Goal: Task Accomplishment & Management: Manage account settings

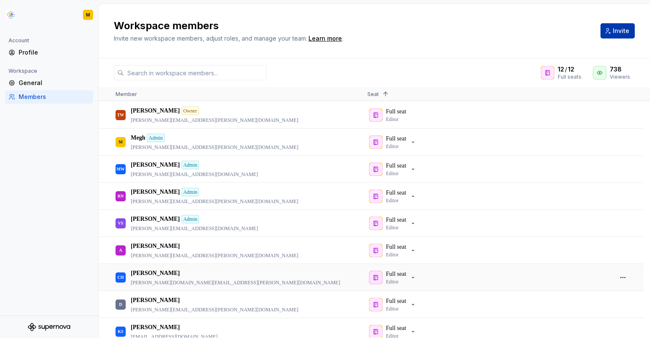
click at [615, 29] on span "Invite" at bounding box center [621, 31] width 17 height 8
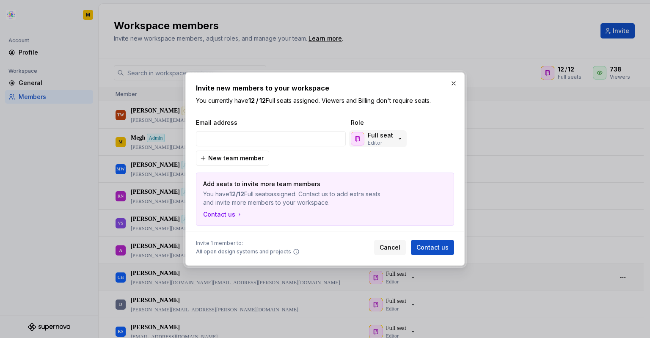
click at [397, 138] on icon "button" at bounding box center [400, 138] width 7 height 7
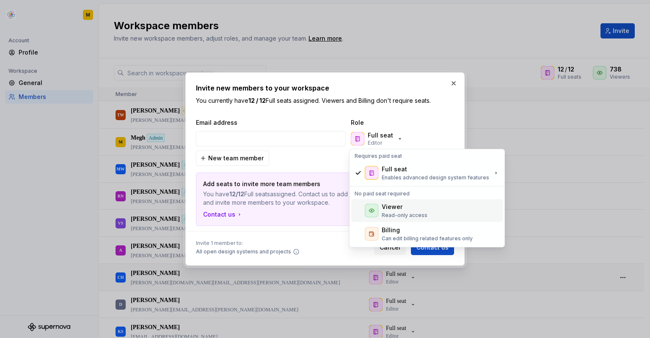
click at [405, 209] on div "Viewer" at bounding box center [405, 207] width 46 height 8
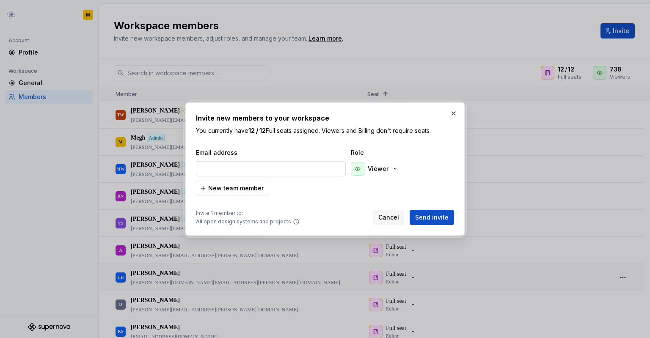
click at [240, 169] on input "email" at bounding box center [271, 168] width 150 height 15
paste input "[EMAIL_ADDRESS][PERSON_NAME][DOMAIN_NAME]"
type input "[EMAIL_ADDRESS][PERSON_NAME][DOMAIN_NAME]"
click at [246, 188] on span "New team member" at bounding box center [235, 188] width 55 height 8
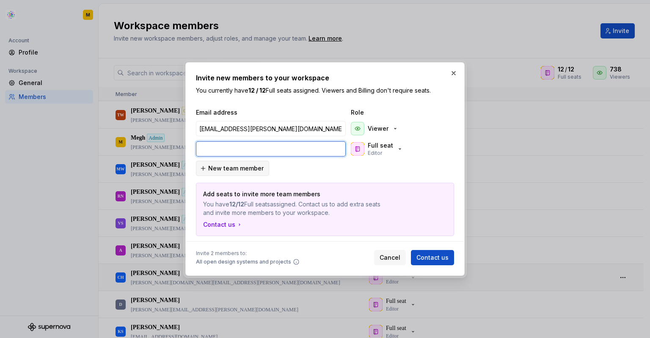
paste input "[PERSON_NAME][EMAIL_ADDRESS][DOMAIN_NAME]"
type input "[PERSON_NAME][EMAIL_ADDRESS][DOMAIN_NAME]"
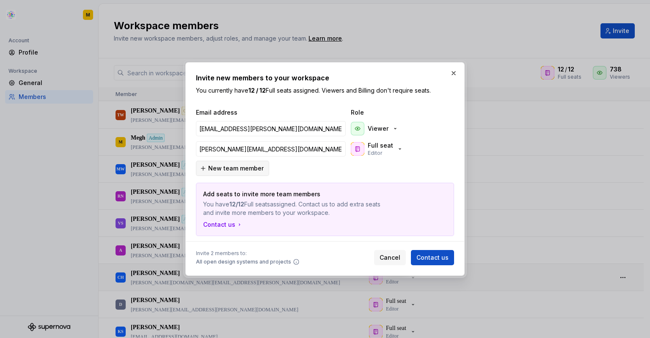
click at [259, 169] on span "New team member" at bounding box center [235, 168] width 55 height 8
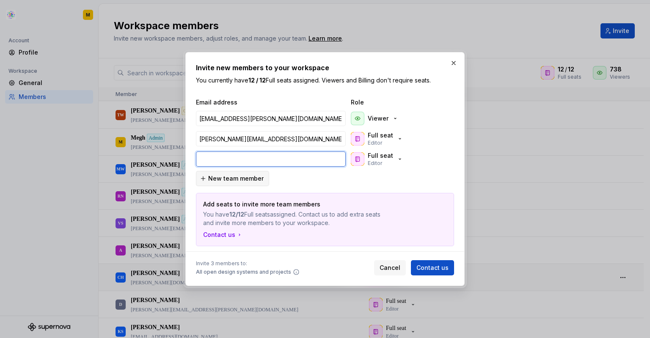
paste input "[EMAIL_ADDRESS][PERSON_NAME][DOMAIN_NAME]"
type input "[EMAIL_ADDRESS][PERSON_NAME][DOMAIN_NAME]"
click at [386, 140] on div "Full seat Editor" at bounding box center [380, 138] width 25 height 15
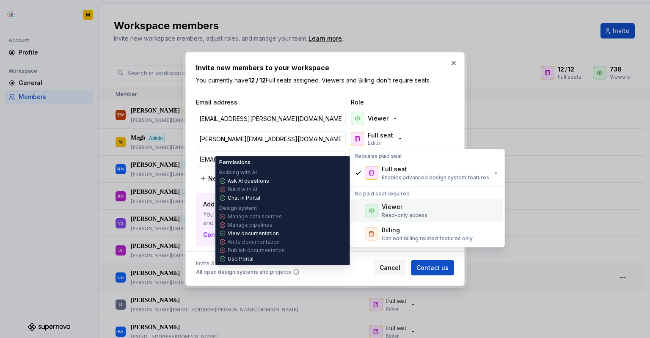
click at [395, 215] on p "Read-only access" at bounding box center [405, 215] width 46 height 7
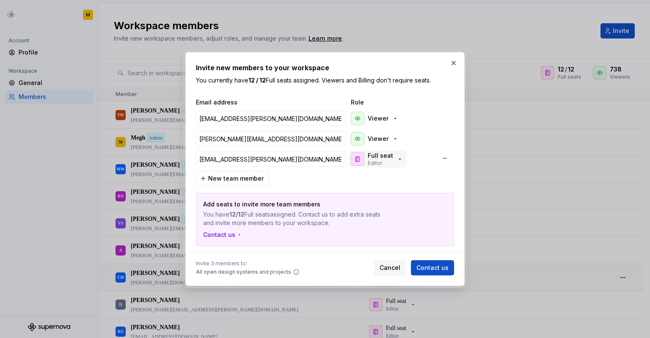
click at [400, 161] on icon "button" at bounding box center [400, 159] width 7 height 7
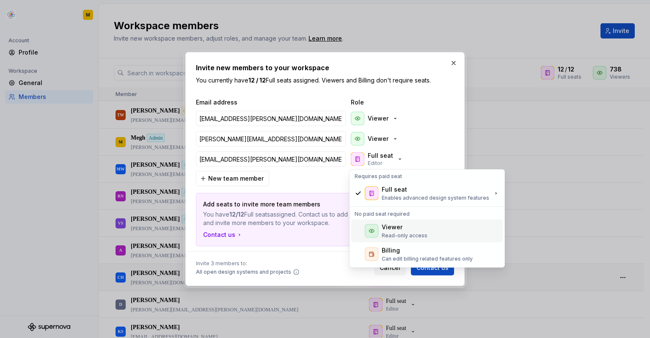
click at [405, 230] on div "Viewer" at bounding box center [405, 227] width 46 height 8
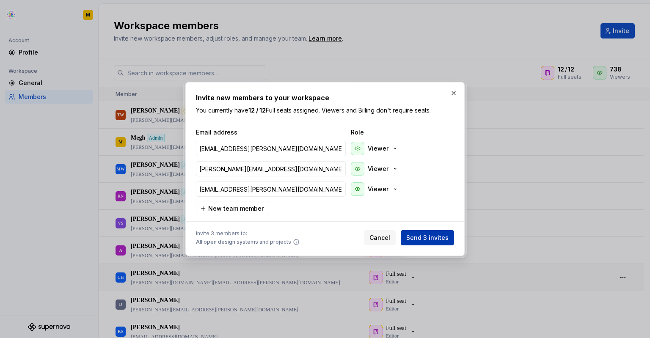
click at [439, 235] on span "Send 3 invites" at bounding box center [427, 238] width 42 height 8
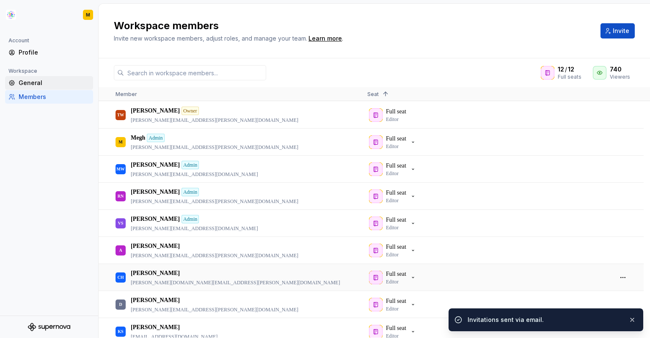
click at [46, 82] on div "General" at bounding box center [54, 83] width 71 height 8
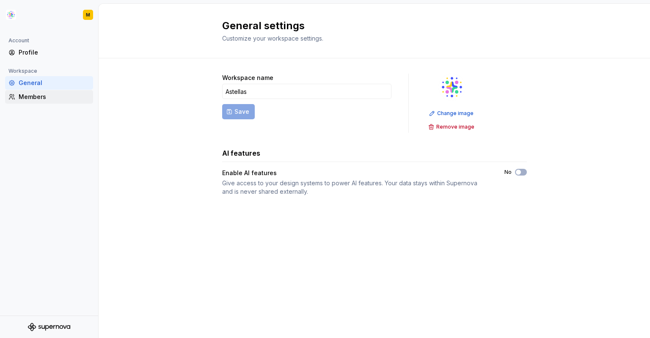
click at [51, 101] on div "Members" at bounding box center [54, 97] width 71 height 8
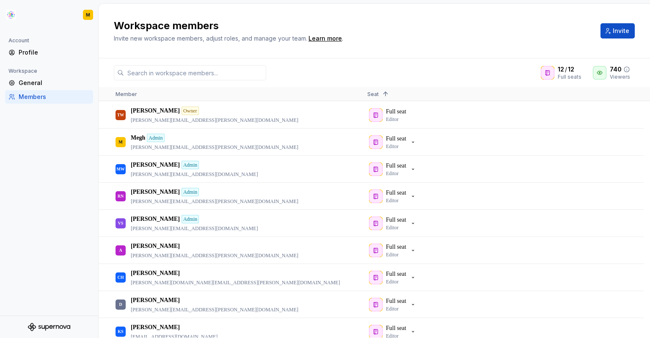
click at [624, 70] on icon at bounding box center [626, 69] width 7 height 7
